Goal: Task Accomplishment & Management: Complete application form

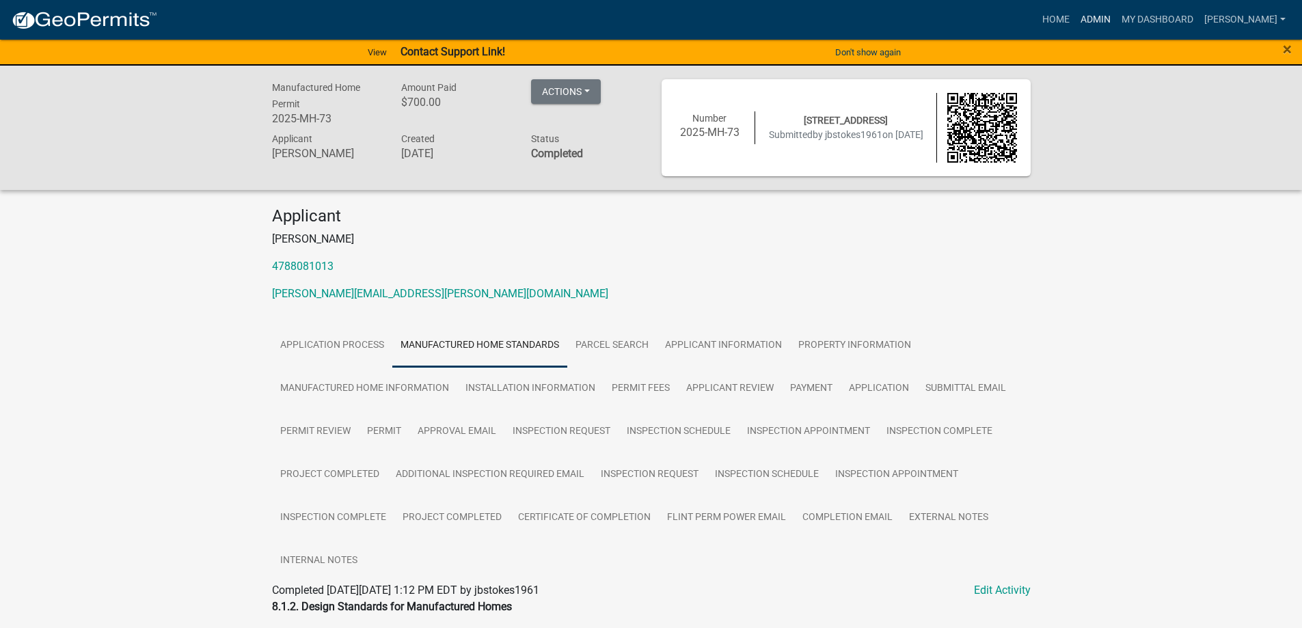
scroll to position [306, 0]
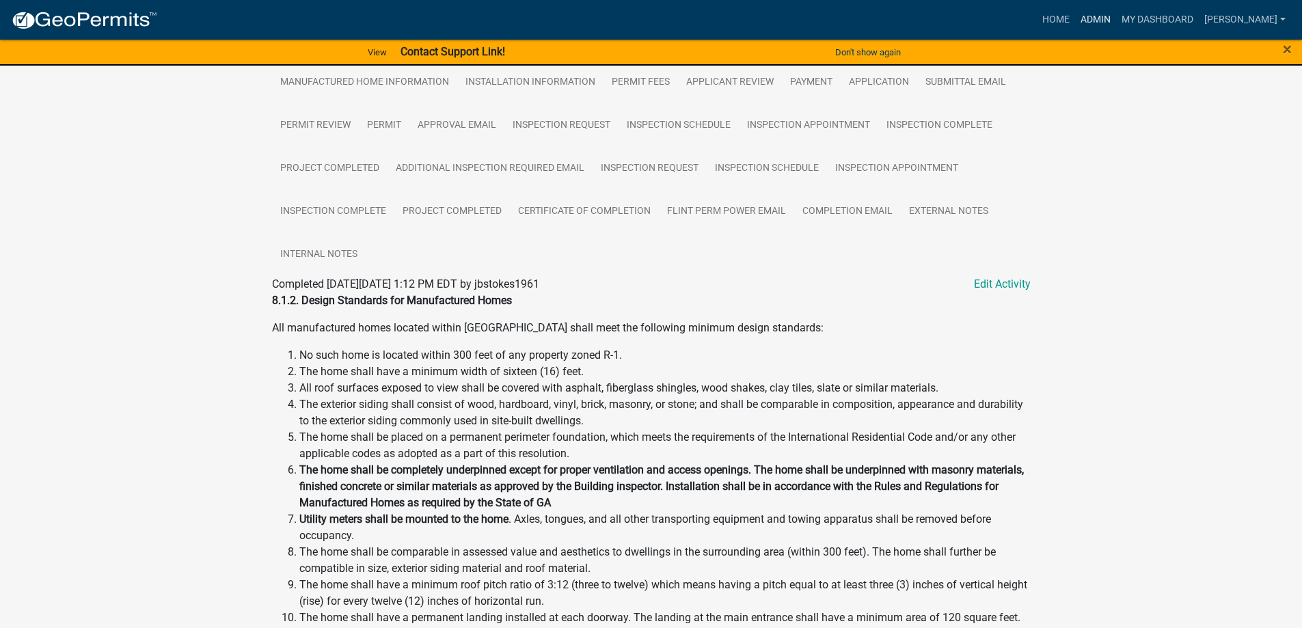
click at [1116, 12] on link "Admin" at bounding box center [1095, 20] width 41 height 26
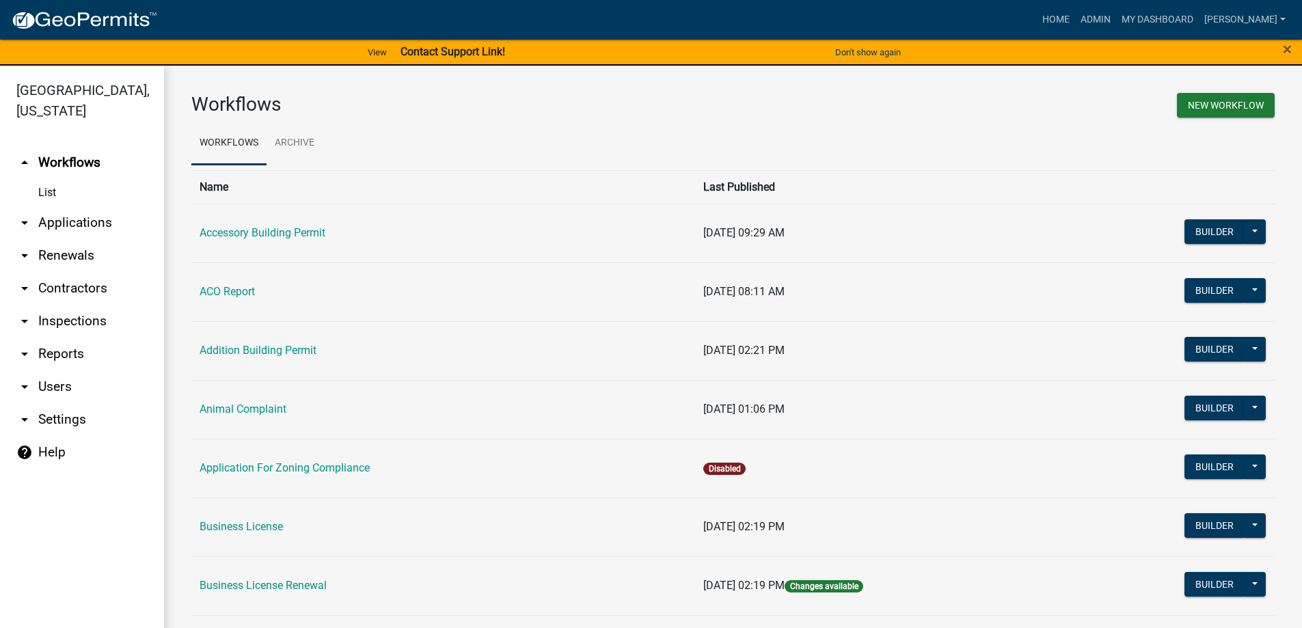
click at [79, 225] on link "arrow_drop_down Applications" at bounding box center [82, 222] width 164 height 33
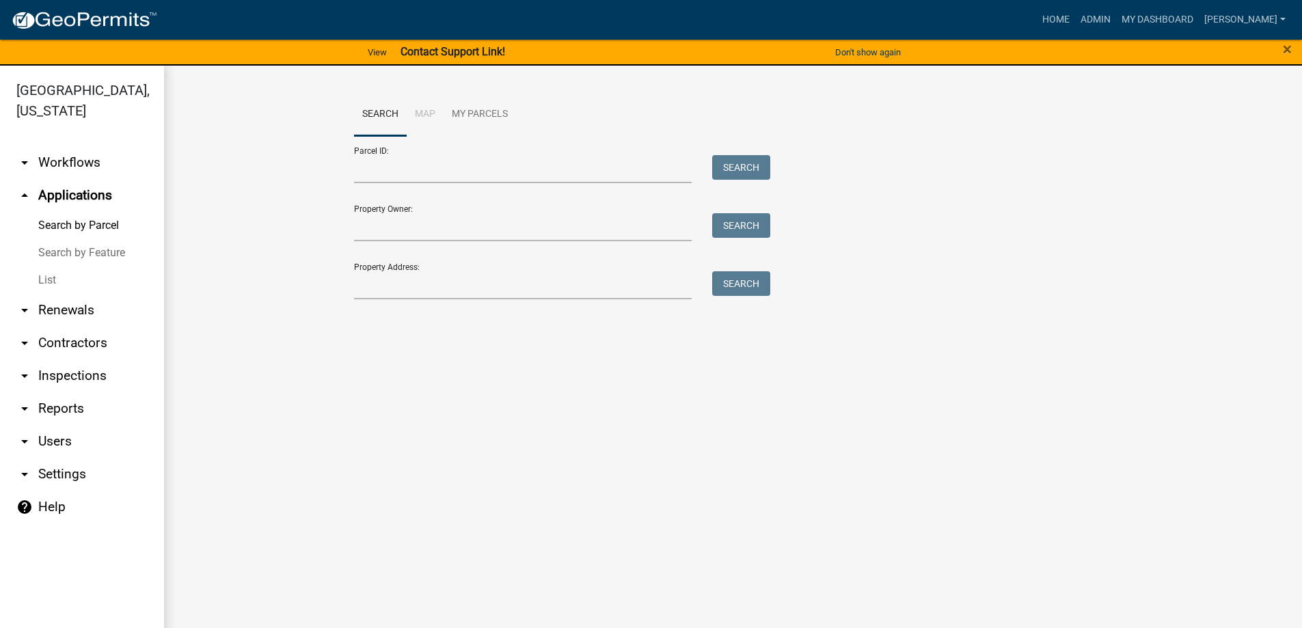
click at [54, 275] on link "List" at bounding box center [82, 280] width 164 height 27
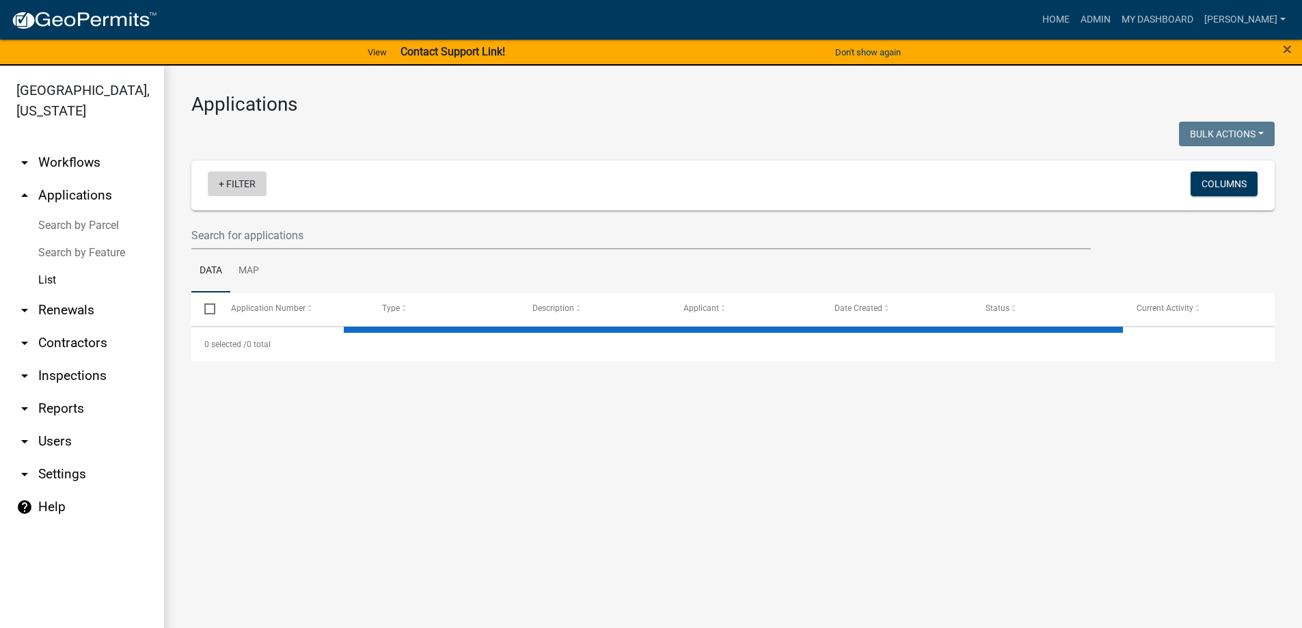
click at [260, 186] on link "+ Filter" at bounding box center [237, 184] width 59 height 25
select select "3: 100"
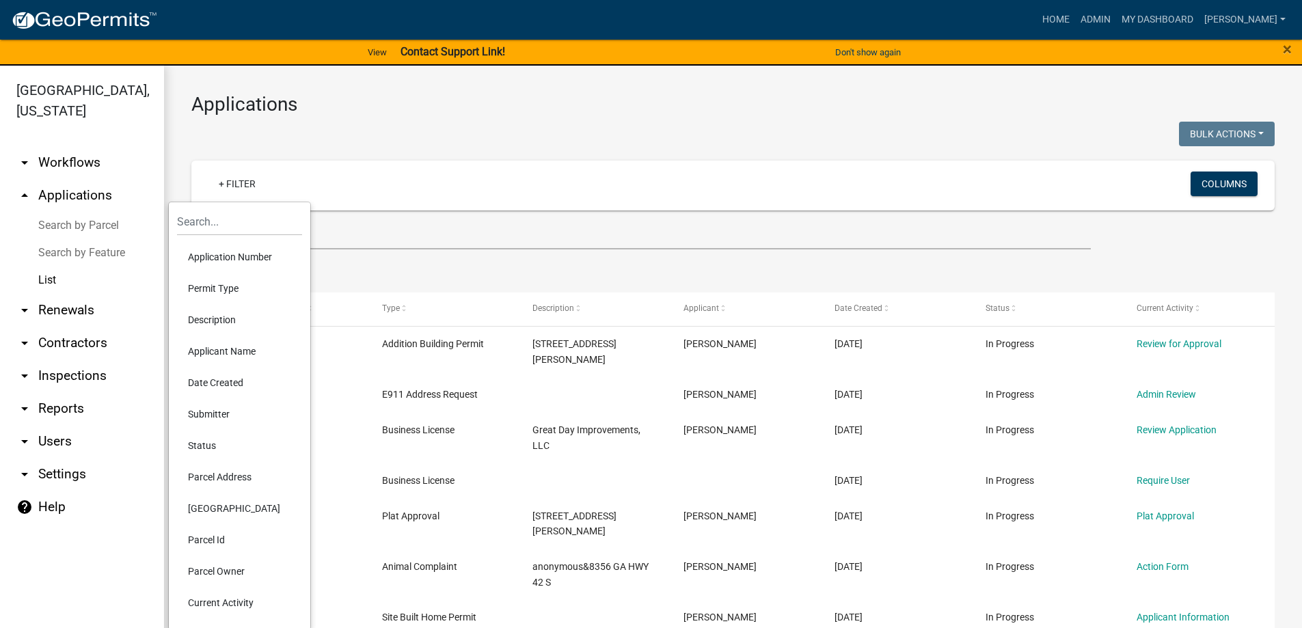
click at [224, 440] on li "Status" at bounding box center [239, 445] width 125 height 31
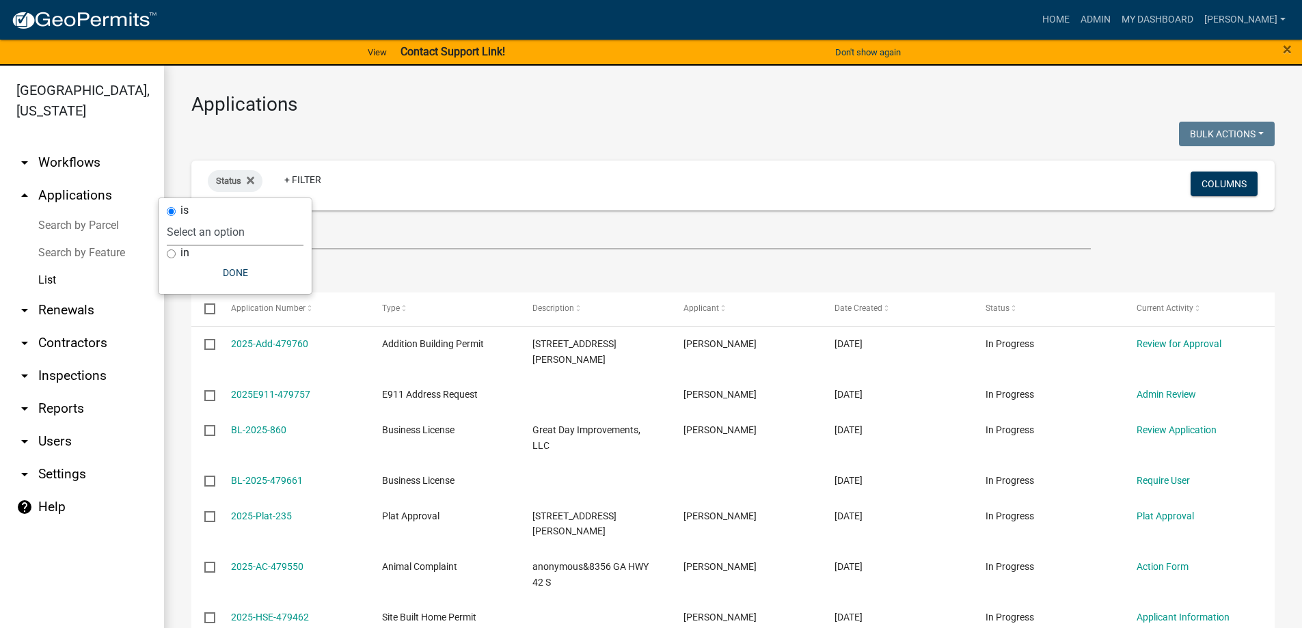
click at [183, 232] on select "Select an option Not Started In Progress Completed Expired Locked Withdrawn Voi…" at bounding box center [235, 232] width 137 height 28
select select "1"
click at [195, 218] on select "Select an option Not Started In Progress Completed Expired Locked Withdrawn Voi…" at bounding box center [235, 232] width 137 height 28
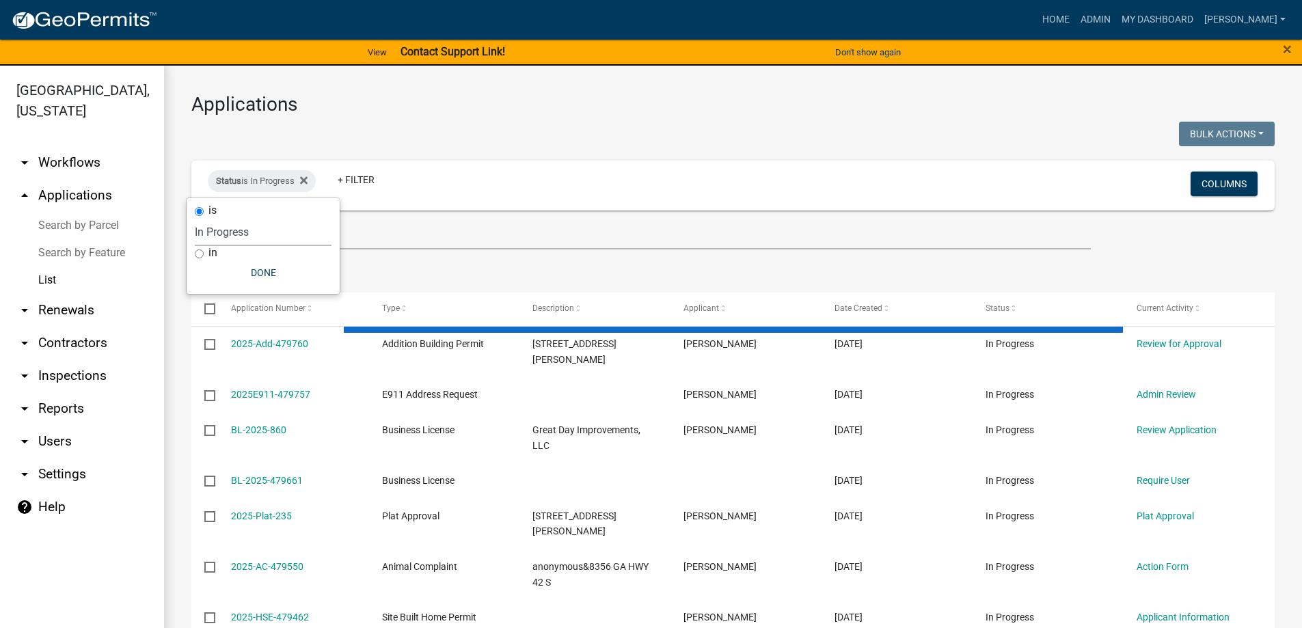
click at [372, 256] on ul "Data Map" at bounding box center [733, 271] width 1084 height 43
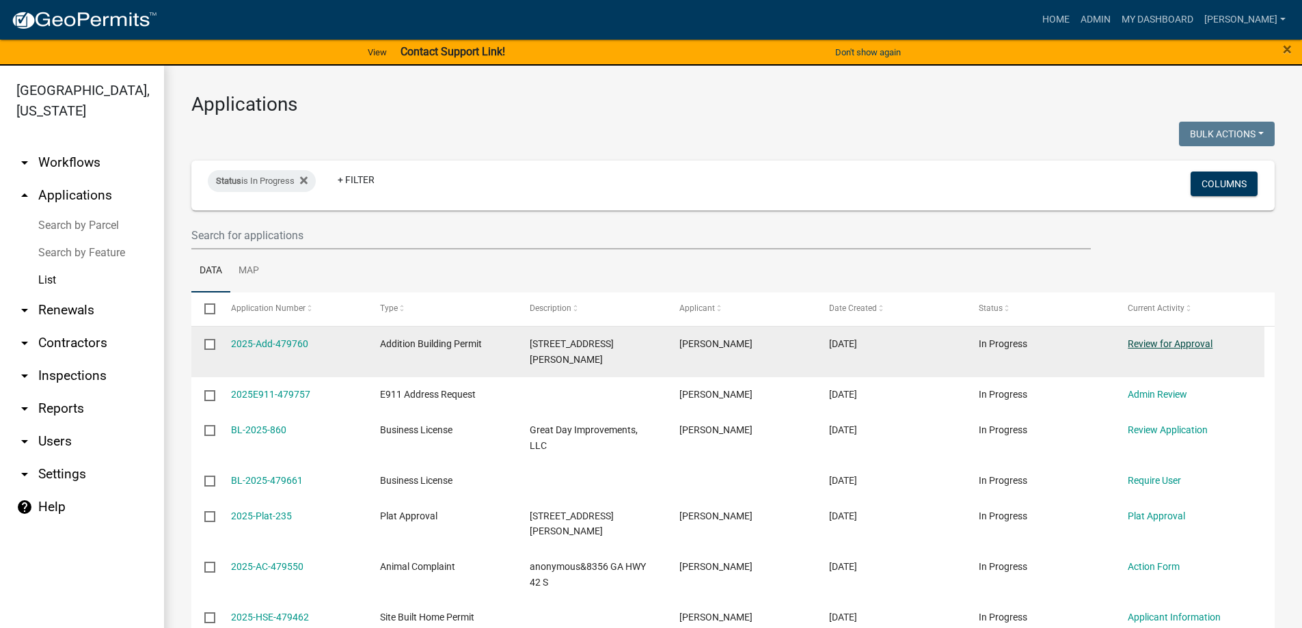
click at [1157, 344] on link "Review for Approval" at bounding box center [1170, 343] width 85 height 11
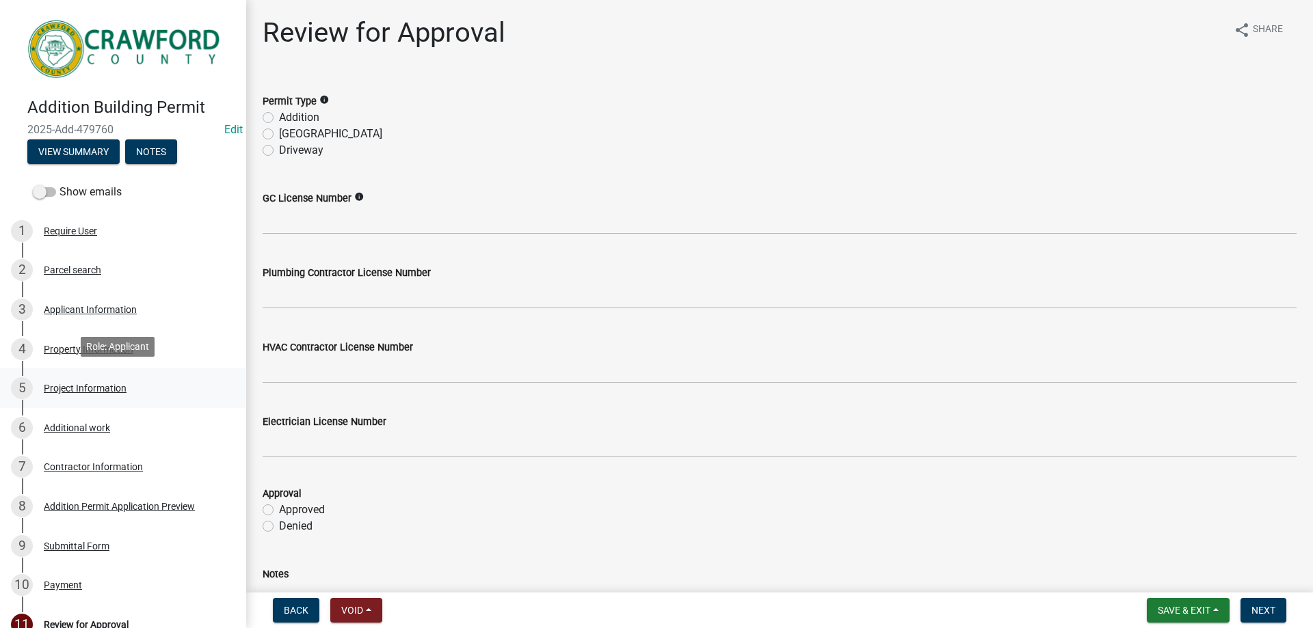
click at [95, 384] on div "Project Information" at bounding box center [85, 389] width 83 height 10
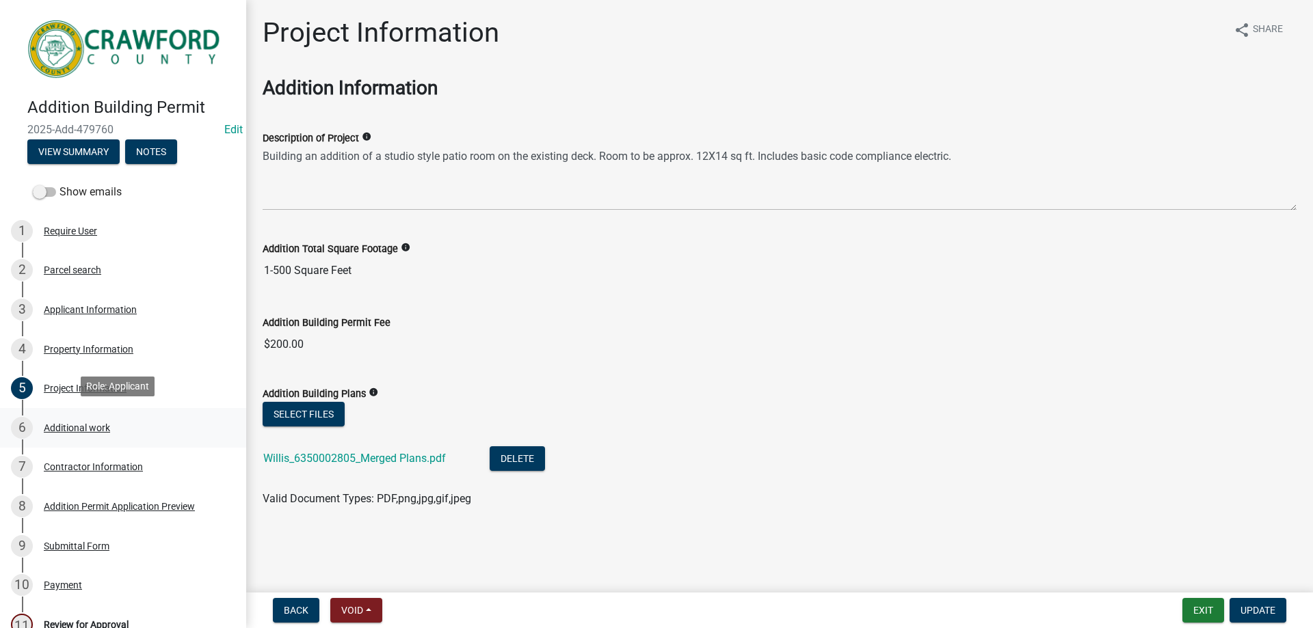
click at [63, 410] on link "6 Additional work" at bounding box center [123, 428] width 246 height 40
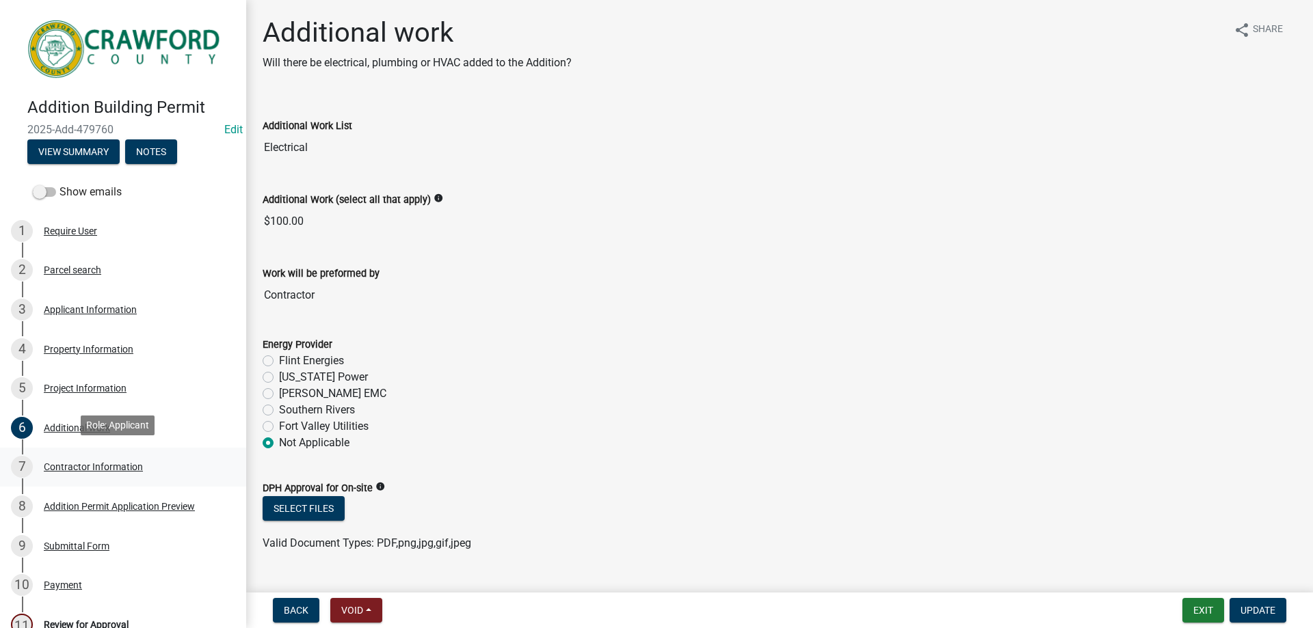
click at [87, 462] on div "Contractor Information" at bounding box center [93, 467] width 99 height 10
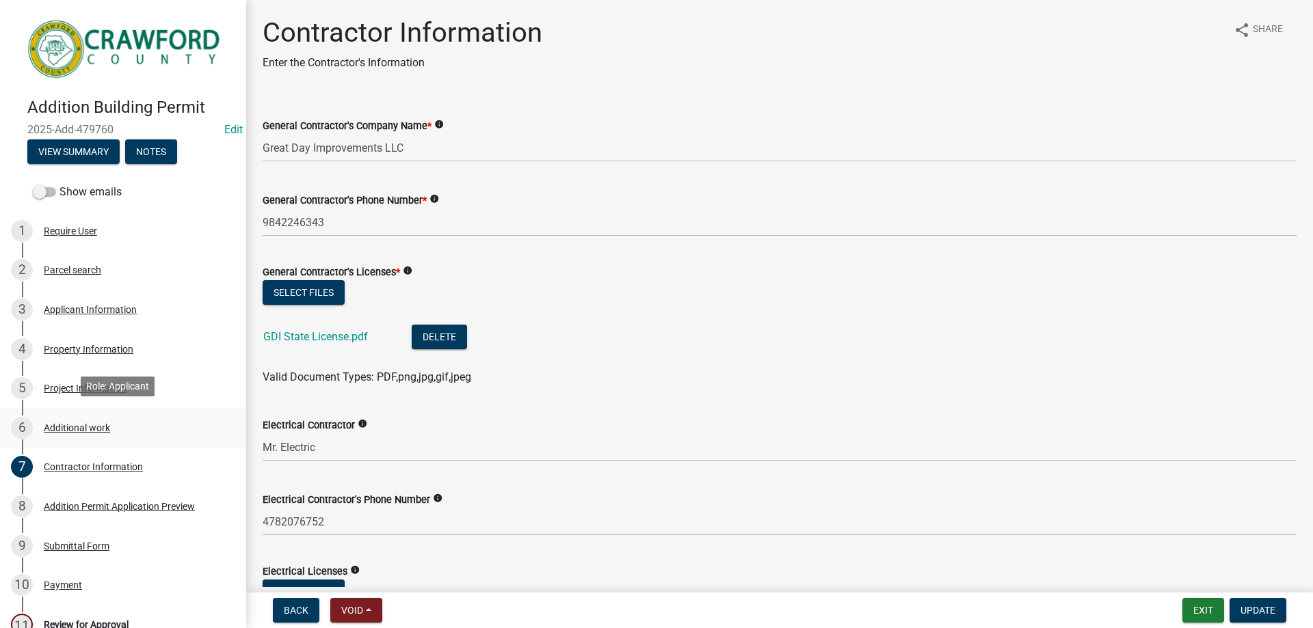
click at [86, 438] on link "6 Additional work" at bounding box center [123, 428] width 246 height 40
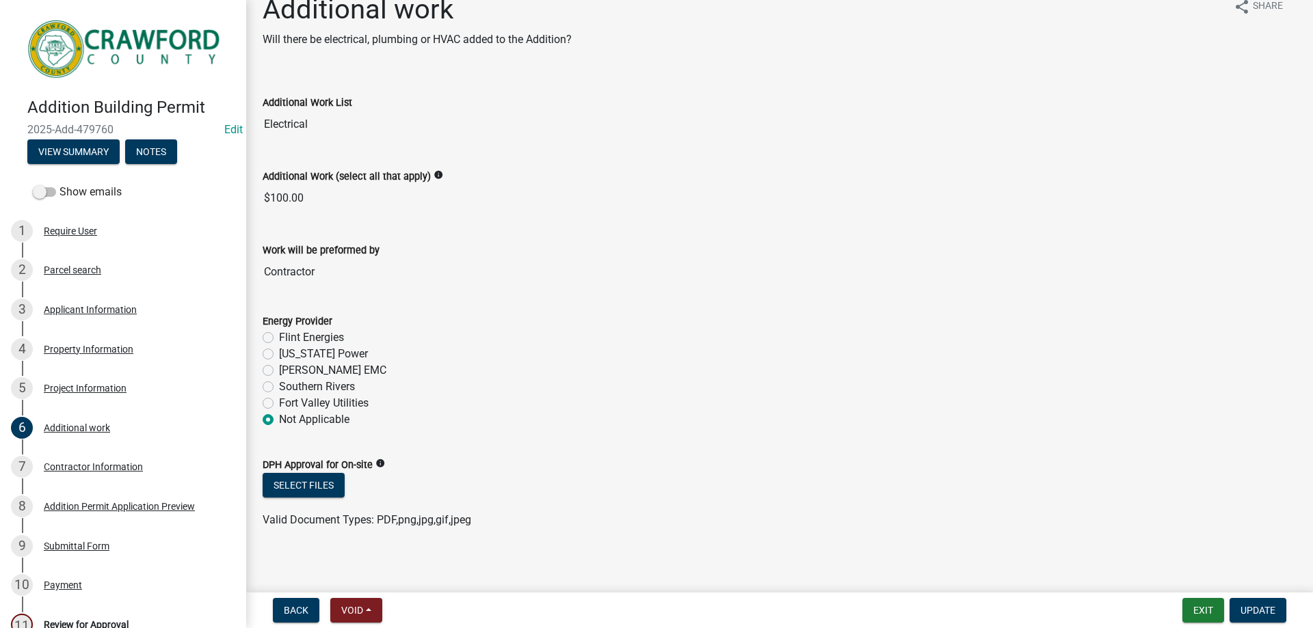
scroll to position [30, 0]
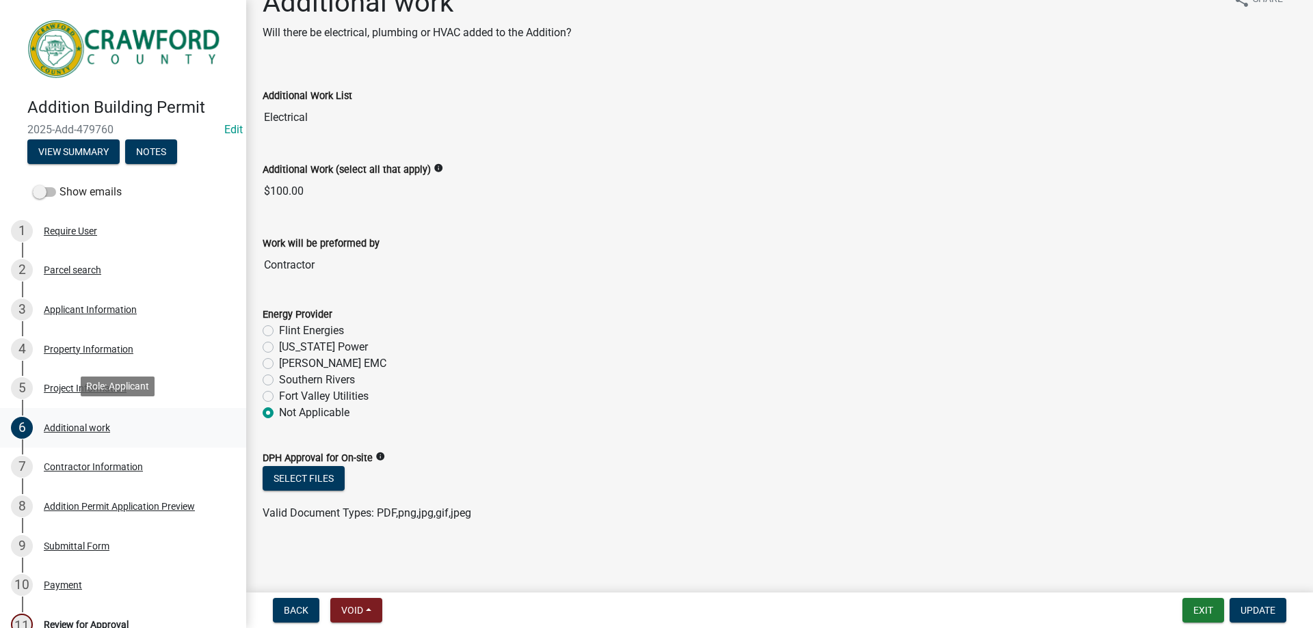
click at [137, 439] on link "6 Additional work" at bounding box center [123, 428] width 246 height 40
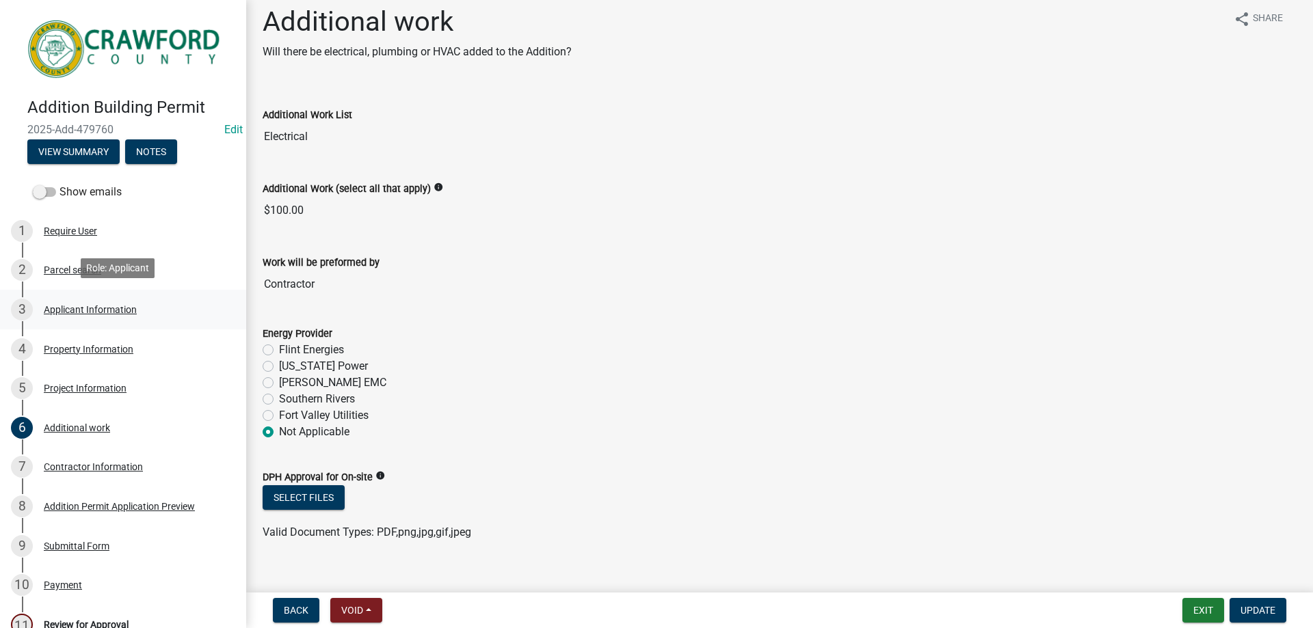
scroll to position [0, 0]
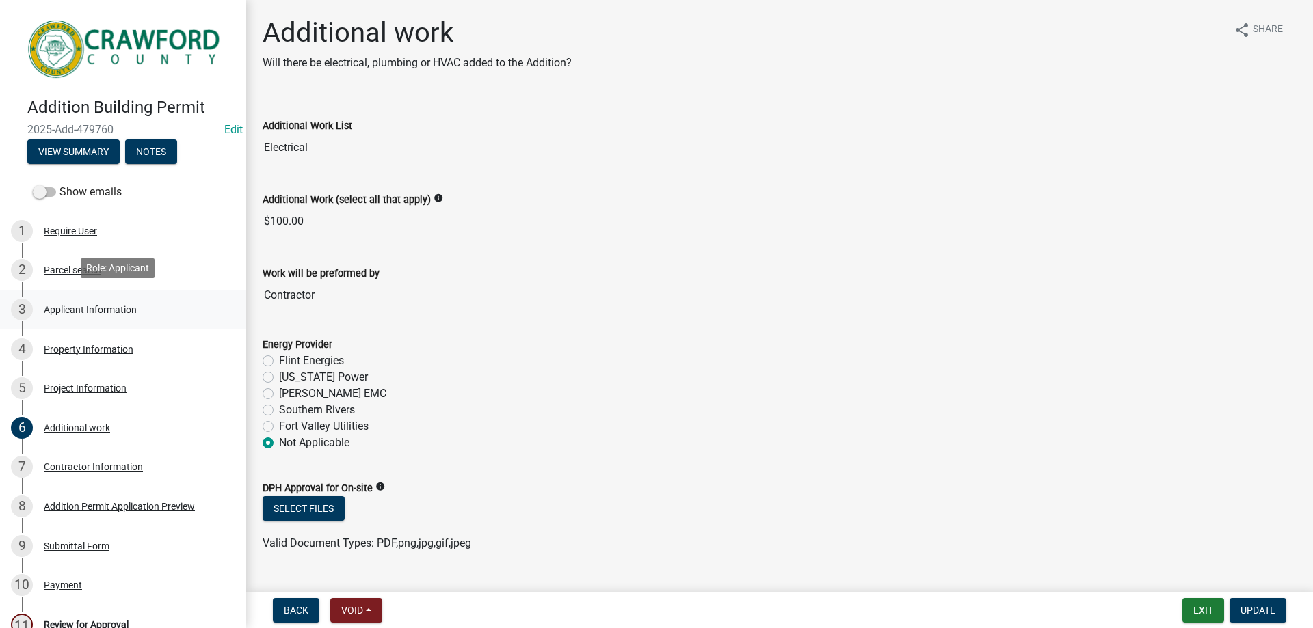
click at [144, 292] on link "3 Applicant Information" at bounding box center [123, 310] width 246 height 40
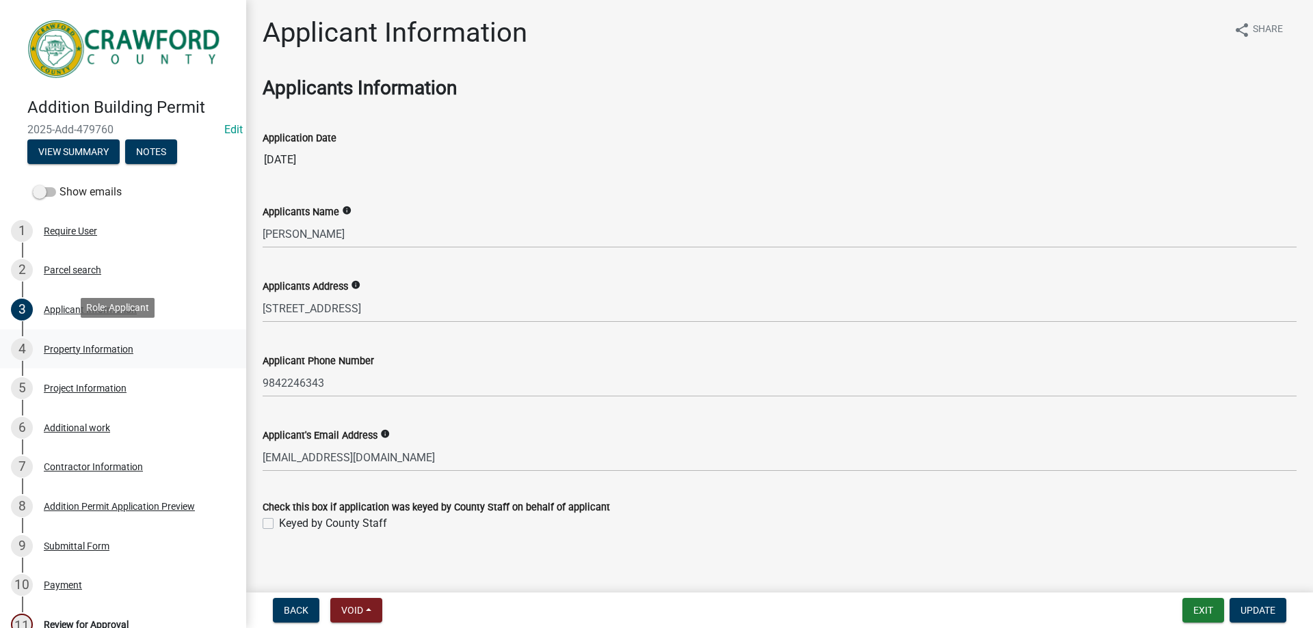
click at [131, 338] on div "4 Property Information" at bounding box center [117, 349] width 213 height 22
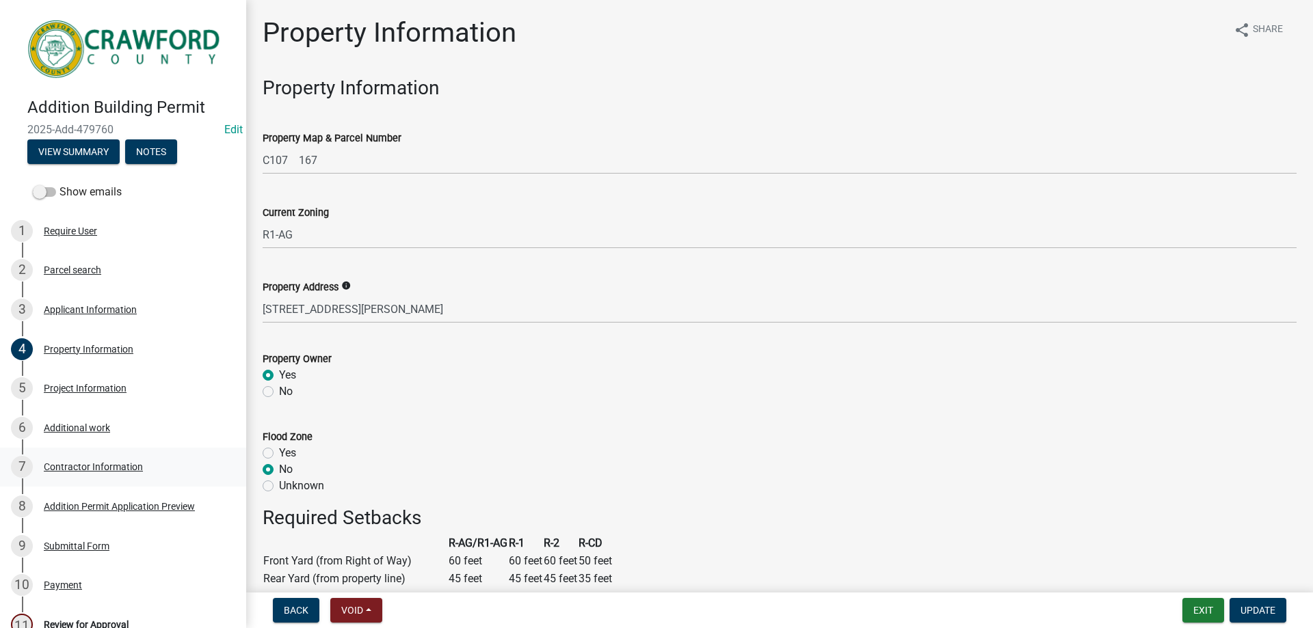
click at [98, 449] on link "7 Contractor Information" at bounding box center [123, 468] width 246 height 40
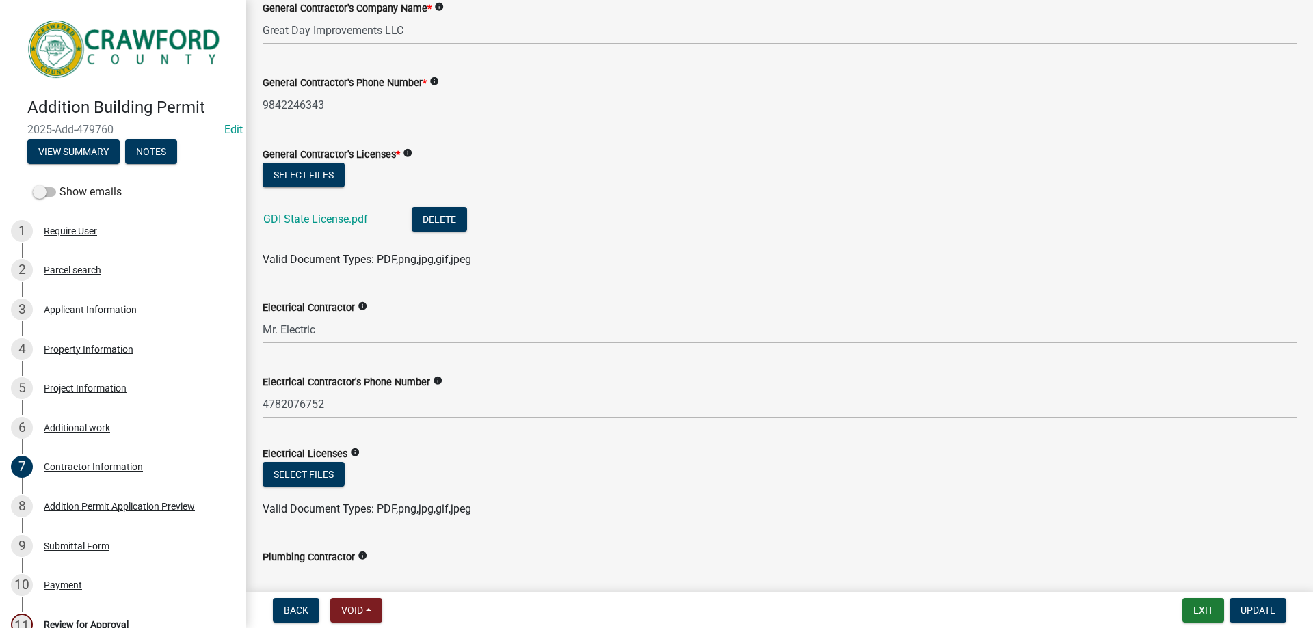
scroll to position [137, 0]
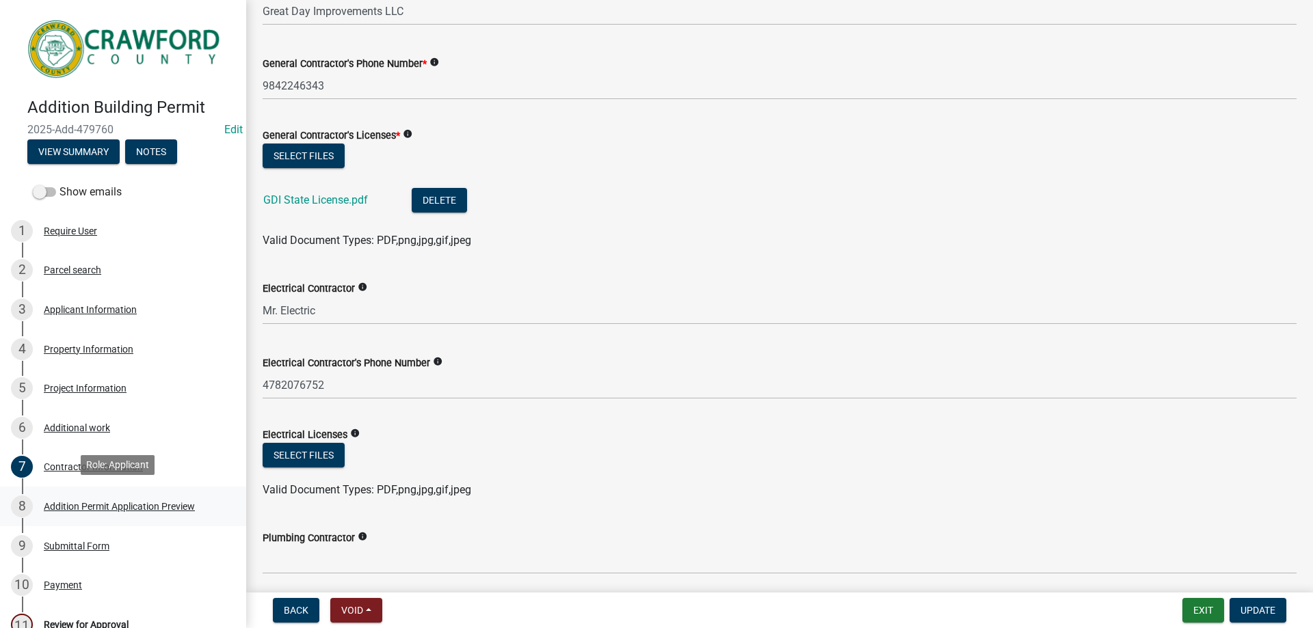
click at [115, 497] on div "8 Addition Permit Application Preview" at bounding box center [117, 507] width 213 height 22
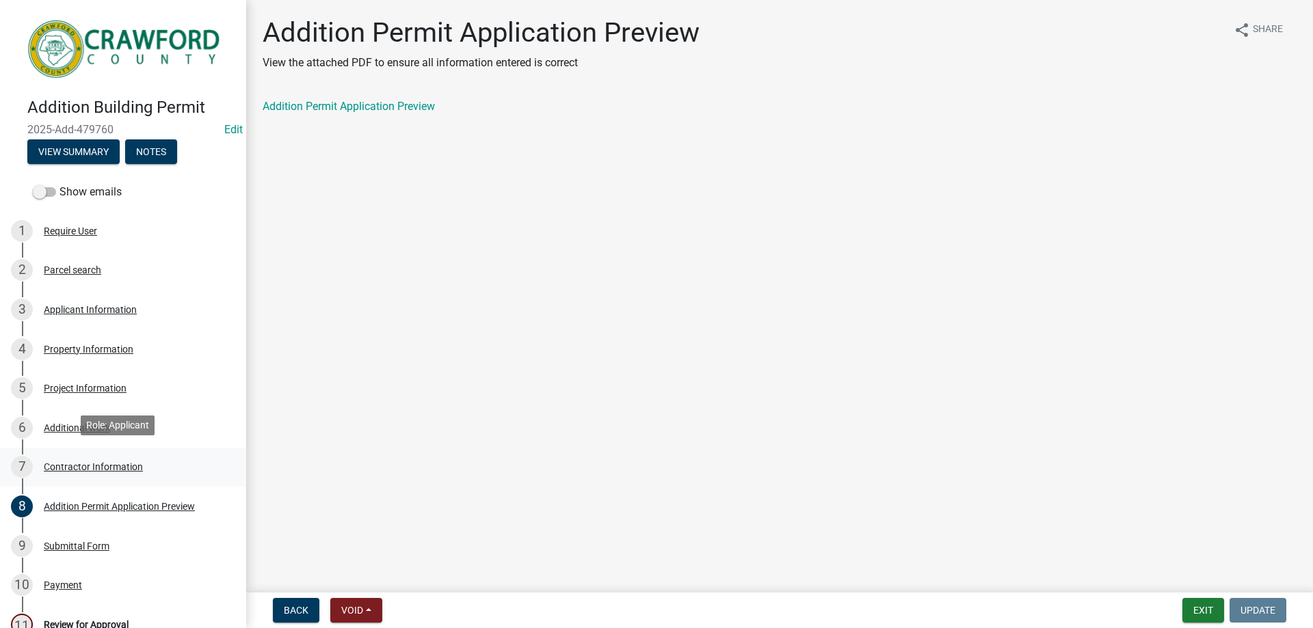
click at [111, 462] on div "Contractor Information" at bounding box center [93, 467] width 99 height 10
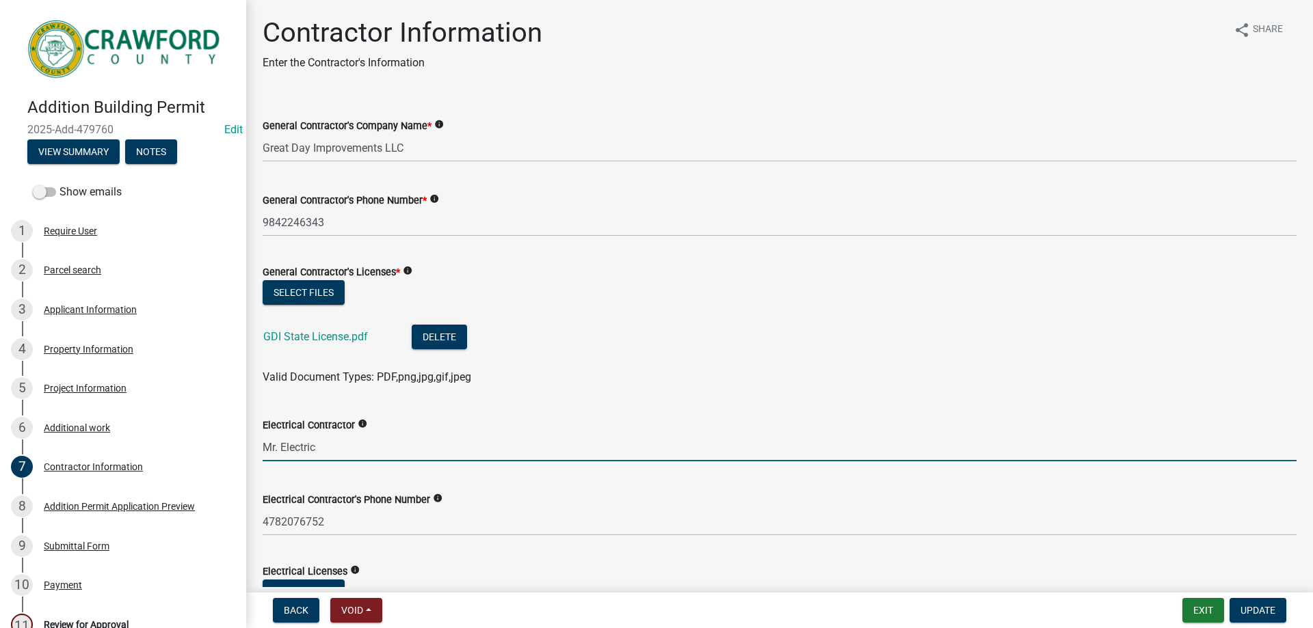
drag, startPoint x: 353, startPoint y: 453, endPoint x: 243, endPoint y: 441, distance: 110.0
click at [243, 441] on div "Addition Building Permit 2025-Add-479760 Edit View Summary Notes Show emails 1 …" at bounding box center [656, 314] width 1313 height 628
click at [109, 502] on div "Addition Permit Application Preview" at bounding box center [119, 507] width 151 height 10
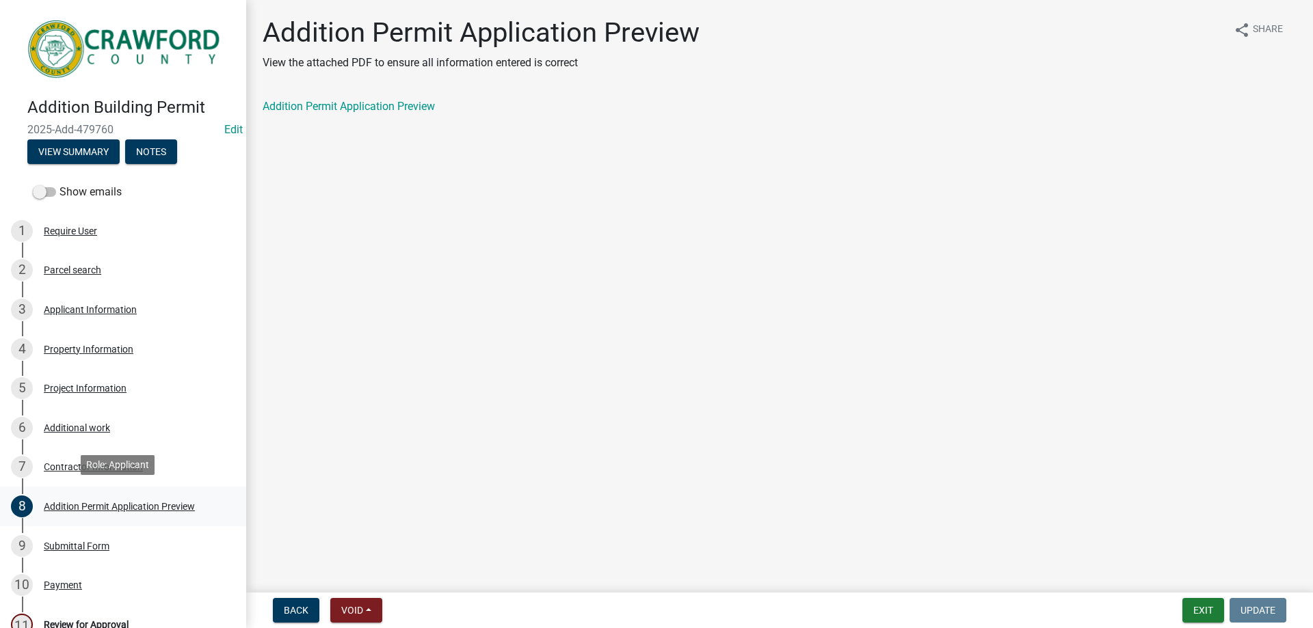
scroll to position [205, 0]
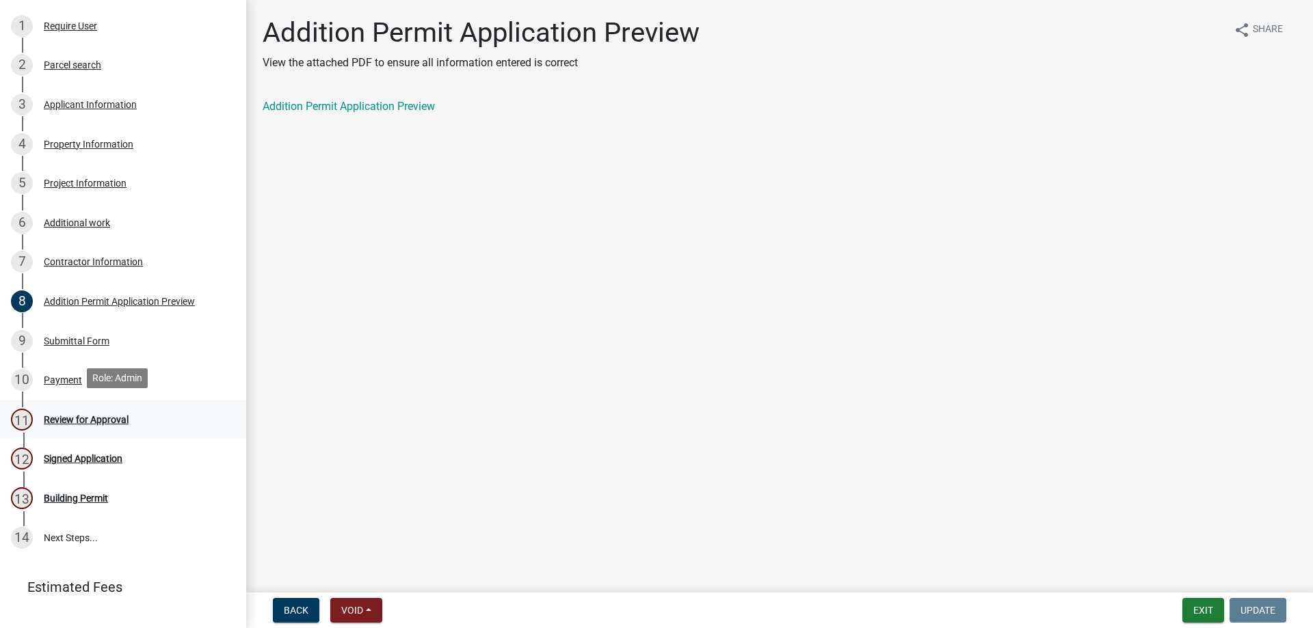
click at [110, 427] on link "11 Review for Approval" at bounding box center [123, 420] width 246 height 40
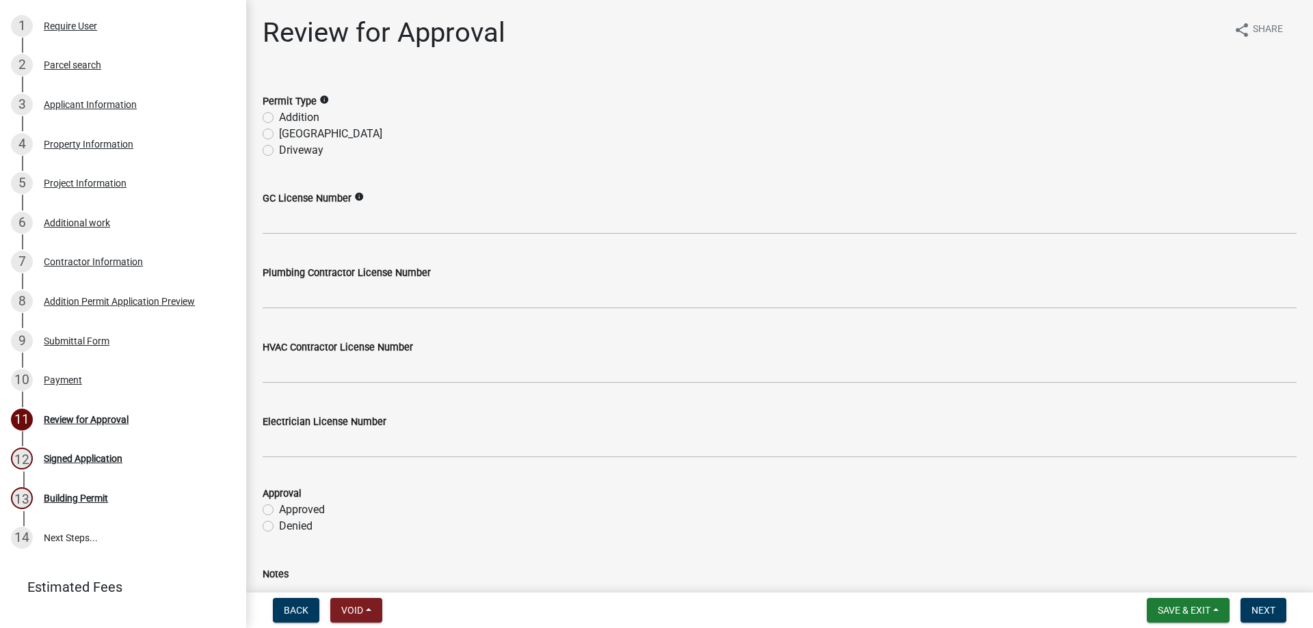
click at [279, 122] on label "Addition" at bounding box center [299, 117] width 40 height 16
click at [279, 118] on input "Addition" at bounding box center [283, 113] width 9 height 9
radio input "true"
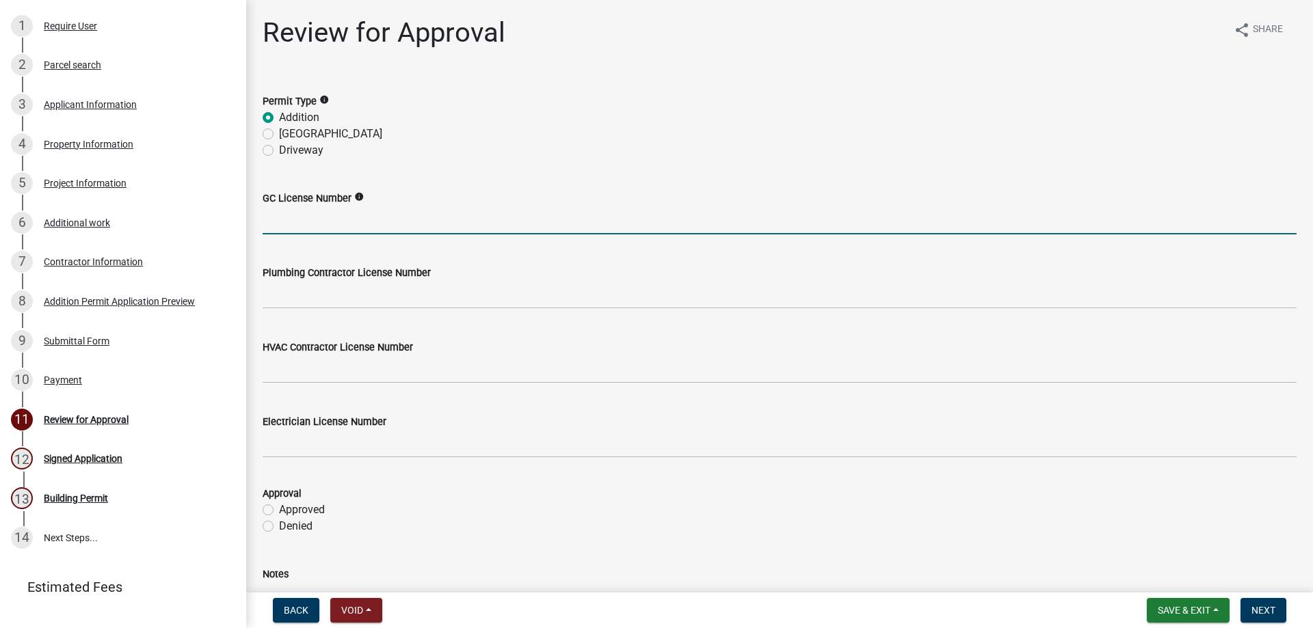
click at [306, 224] on input "GC License Number" at bounding box center [780, 220] width 1034 height 28
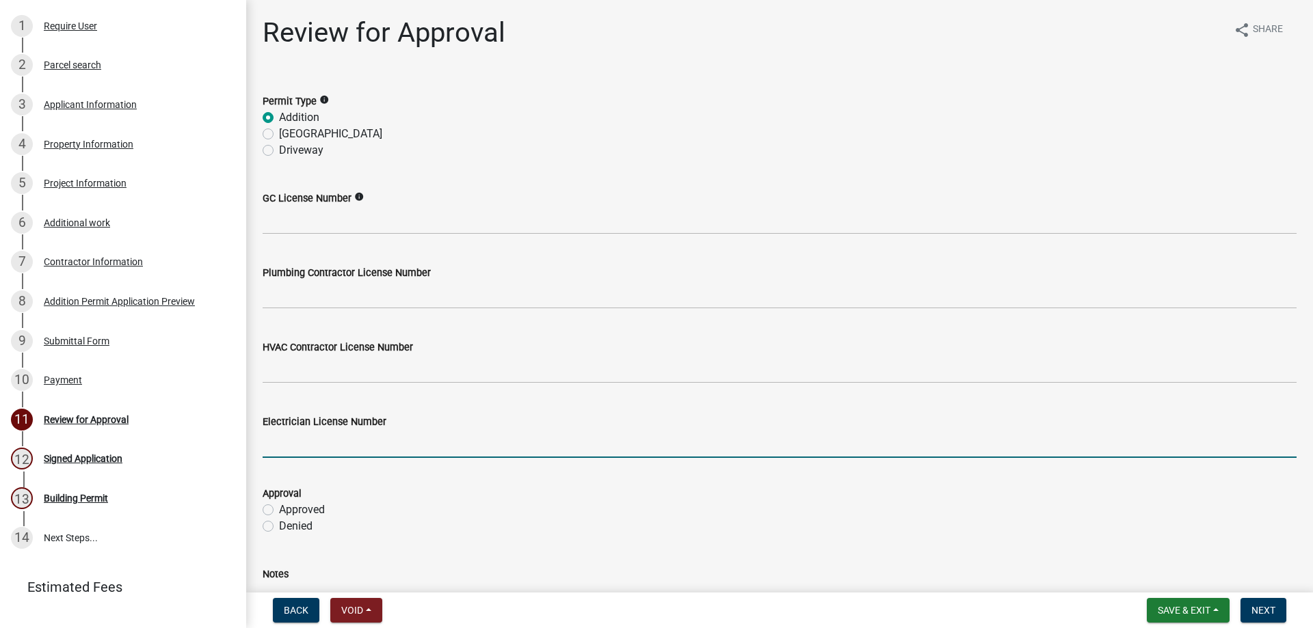
click at [312, 444] on input "Electrician License Number" at bounding box center [780, 444] width 1034 height 28
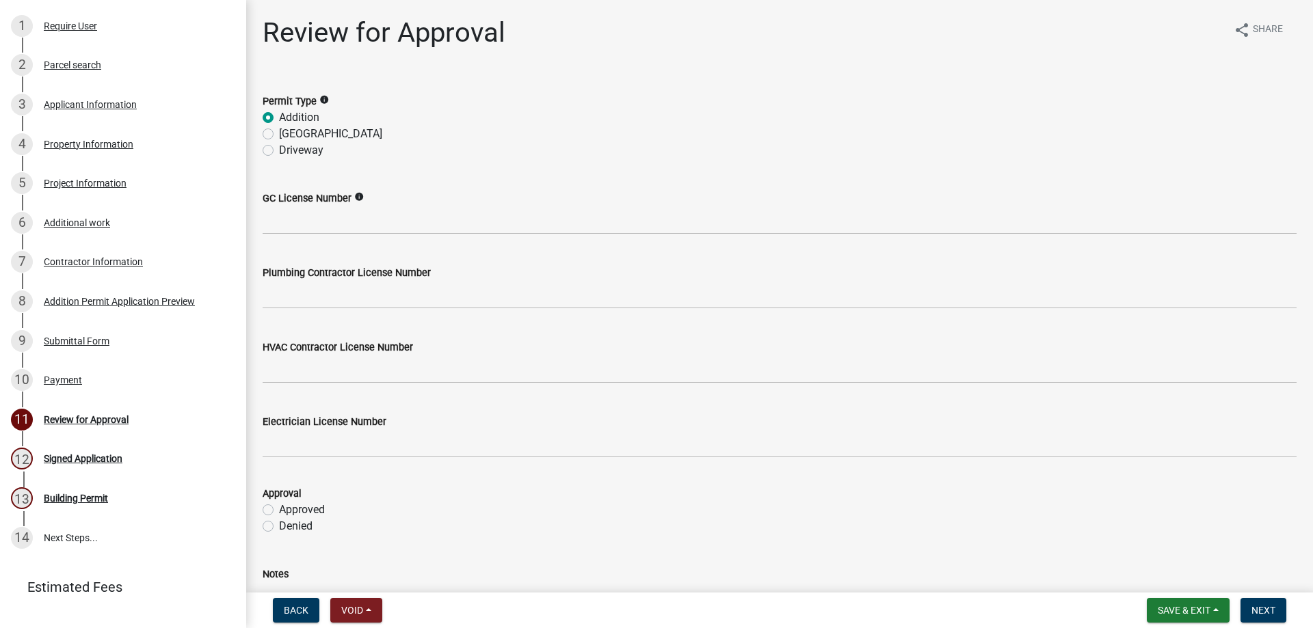
click at [279, 511] on label "Approved" at bounding box center [302, 510] width 46 height 16
click at [279, 511] on input "Approved" at bounding box center [283, 506] width 9 height 9
radio input "true"
click at [107, 257] on div "Contractor Information" at bounding box center [93, 262] width 99 height 10
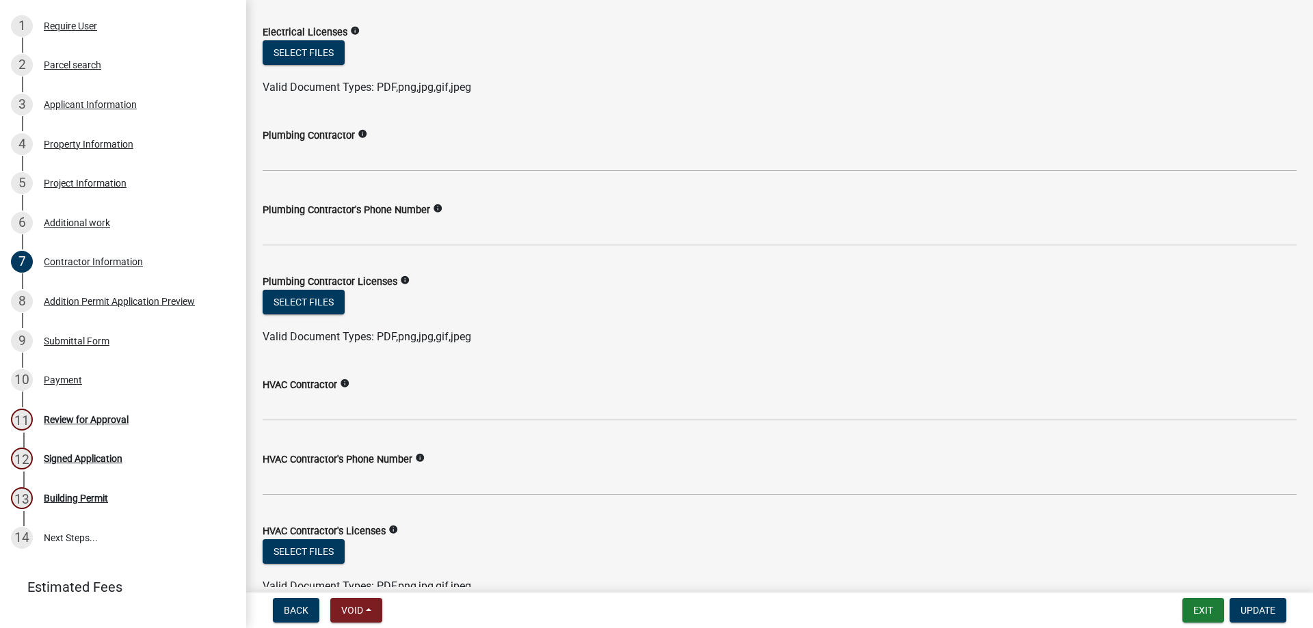
scroll to position [613, 0]
